Goal: Transaction & Acquisition: Purchase product/service

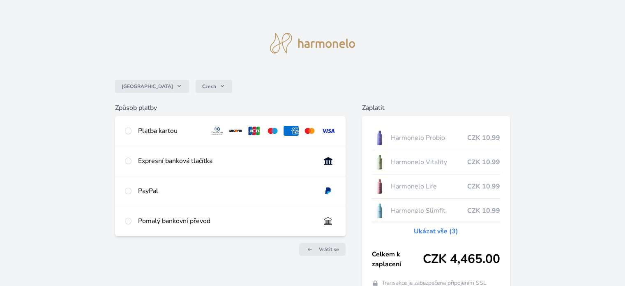
click at [244, 232] on div "Pomalý bankovní převod" at bounding box center [230, 221] width 230 height 30
radio input "true"
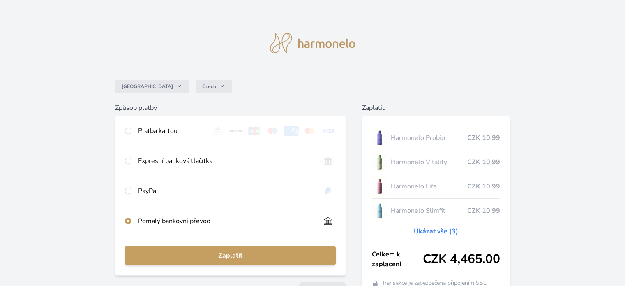
drag, startPoint x: 202, startPoint y: 155, endPoint x: 202, endPoint y: 150, distance: 4.5
click at [202, 152] on div "Expresní banková tlačítka" at bounding box center [230, 161] width 230 height 30
radio input "true"
radio input "false"
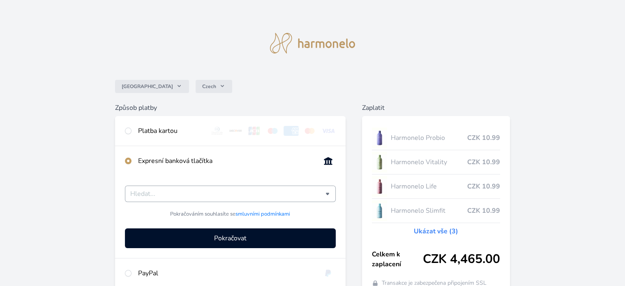
click at [244, 187] on div at bounding box center [230, 193] width 210 height 16
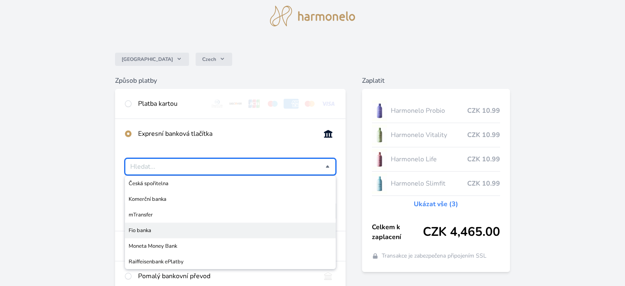
scroll to position [55, 0]
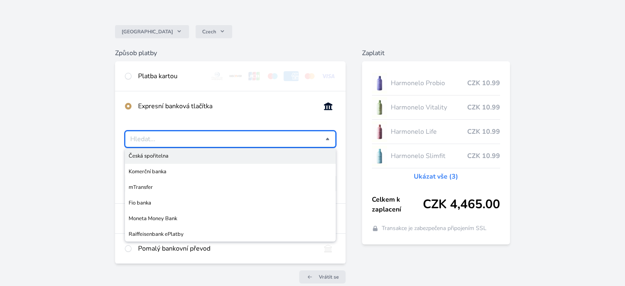
click at [174, 155] on span "Česká spořitelna" at bounding box center [230, 156] width 203 height 8
type input "Česká spořitelna"
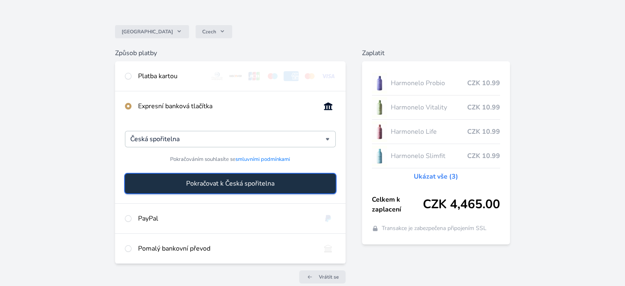
click at [203, 180] on span "Pokračovat k Česká spořitelna" at bounding box center [230, 183] width 88 height 10
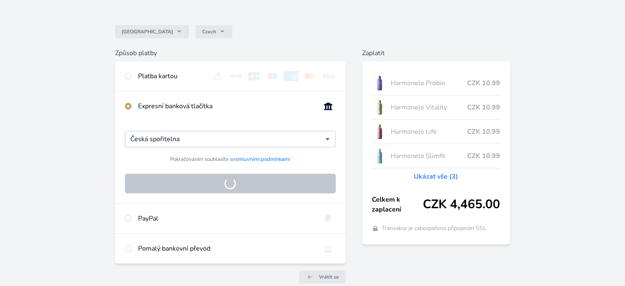
scroll to position [49, 0]
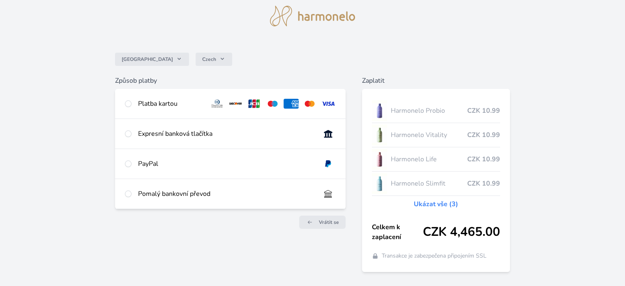
scroll to position [49, 0]
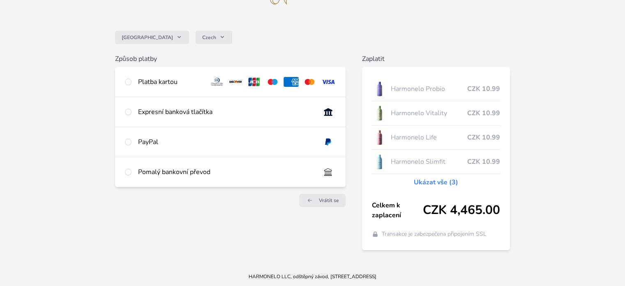
click at [440, 180] on link "Ukázat vše (3)" at bounding box center [436, 182] width 44 height 10
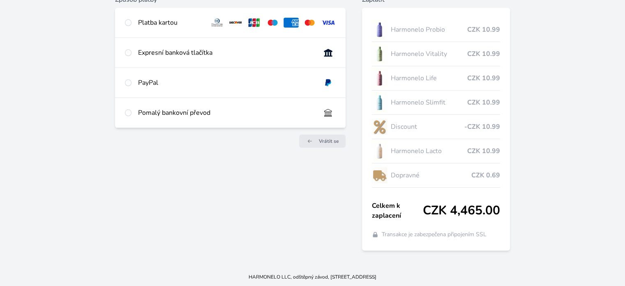
scroll to position [108, 0]
click at [330, 143] on span "Vrátit se" at bounding box center [329, 140] width 20 height 7
